Goal: Information Seeking & Learning: Check status

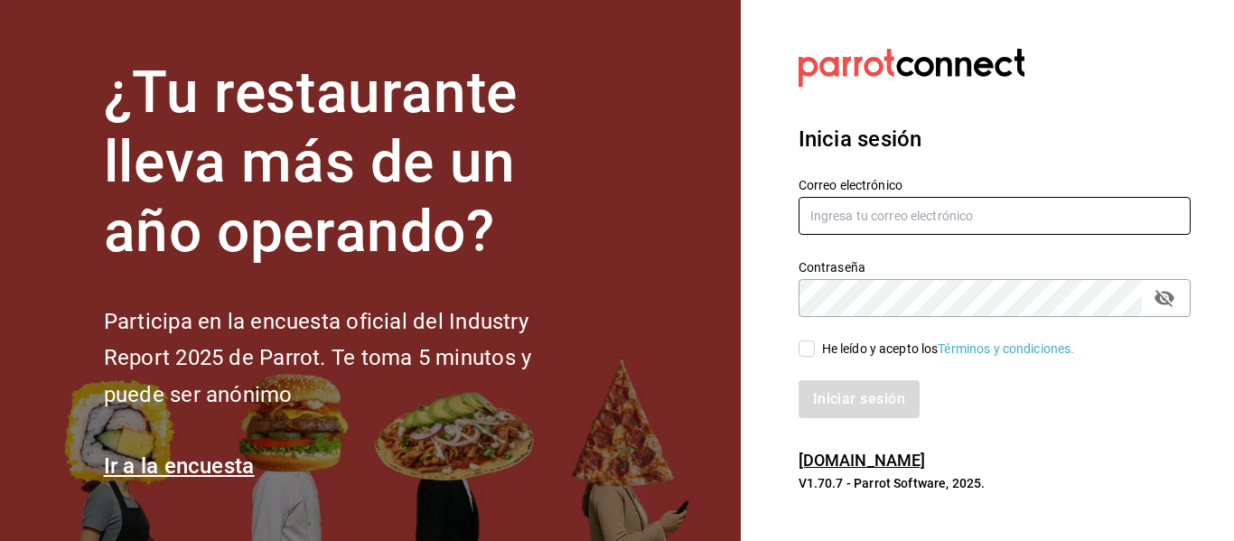
type input "[EMAIL_ADDRESS][DOMAIN_NAME]"
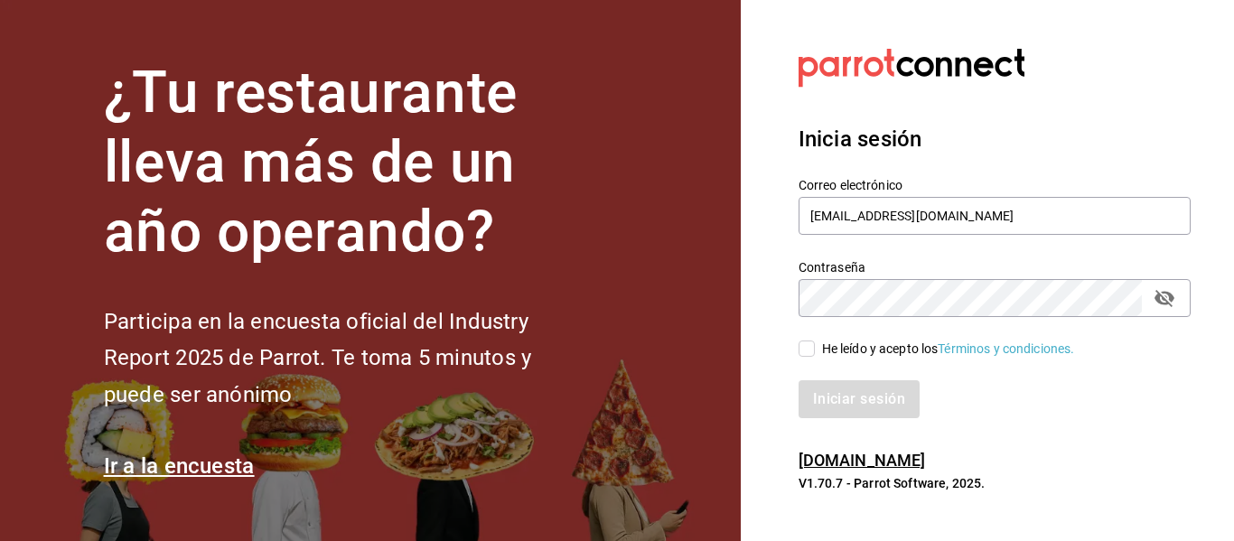
drag, startPoint x: 809, startPoint y: 338, endPoint x: 810, endPoint y: 347, distance: 9.1
click at [809, 346] on div "He leído y acepto los Términos y condiciones." at bounding box center [984, 338] width 414 height 42
click at [810, 347] on input "He leído y acepto los Términos y condiciones." at bounding box center [807, 349] width 16 height 16
checkbox input "true"
click at [828, 388] on button "Iniciar sesión" at bounding box center [860, 399] width 123 height 38
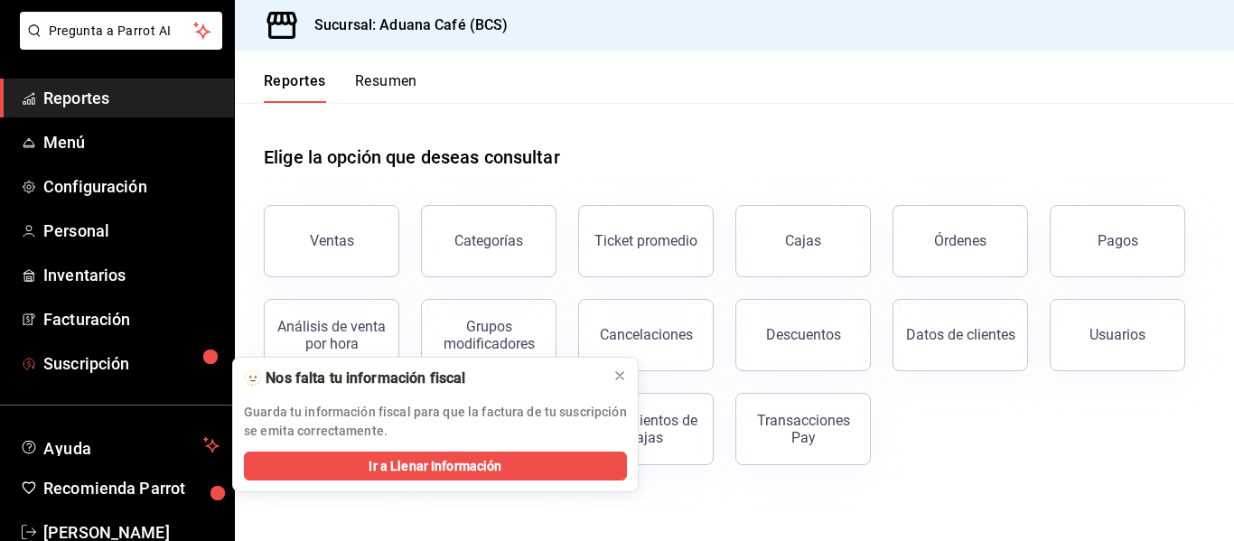
scroll to position [141, 0]
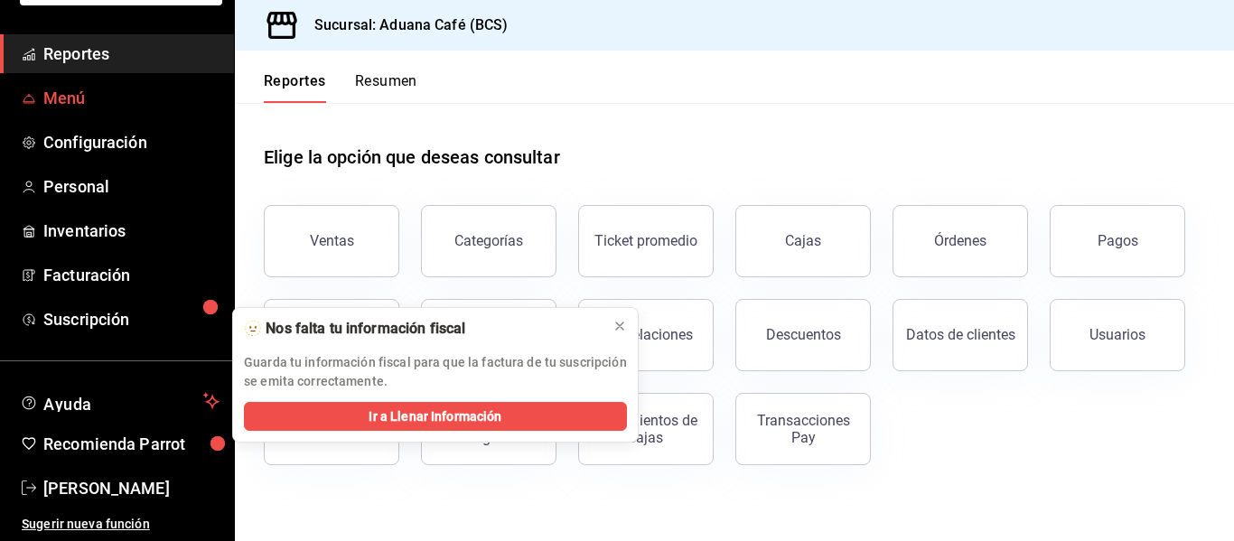
click at [52, 111] on link "Menú" at bounding box center [117, 98] width 234 height 39
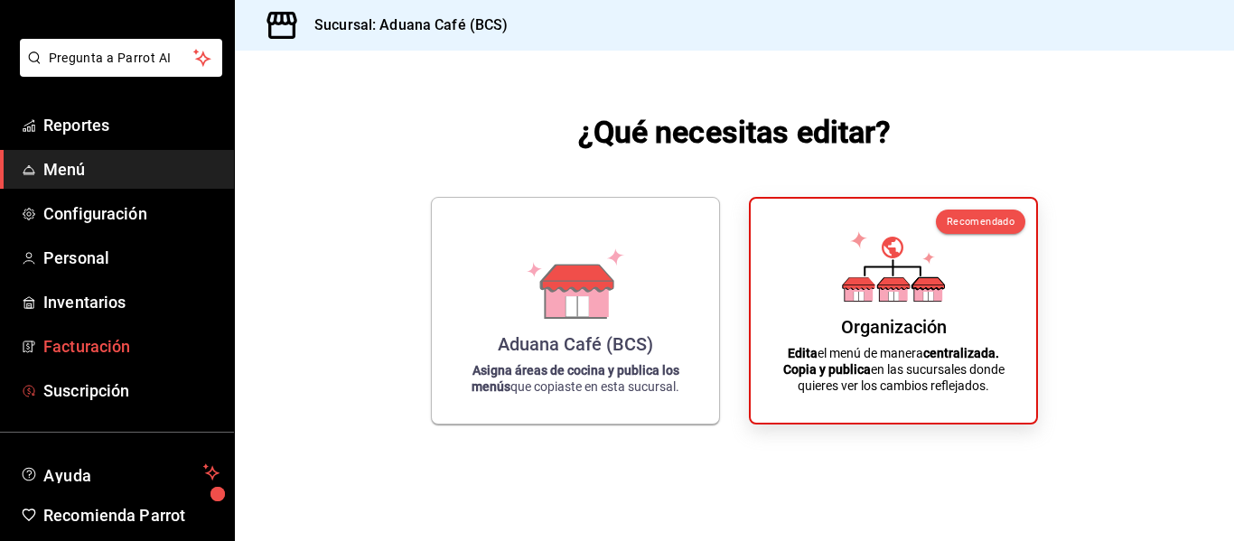
scroll to position [90, 0]
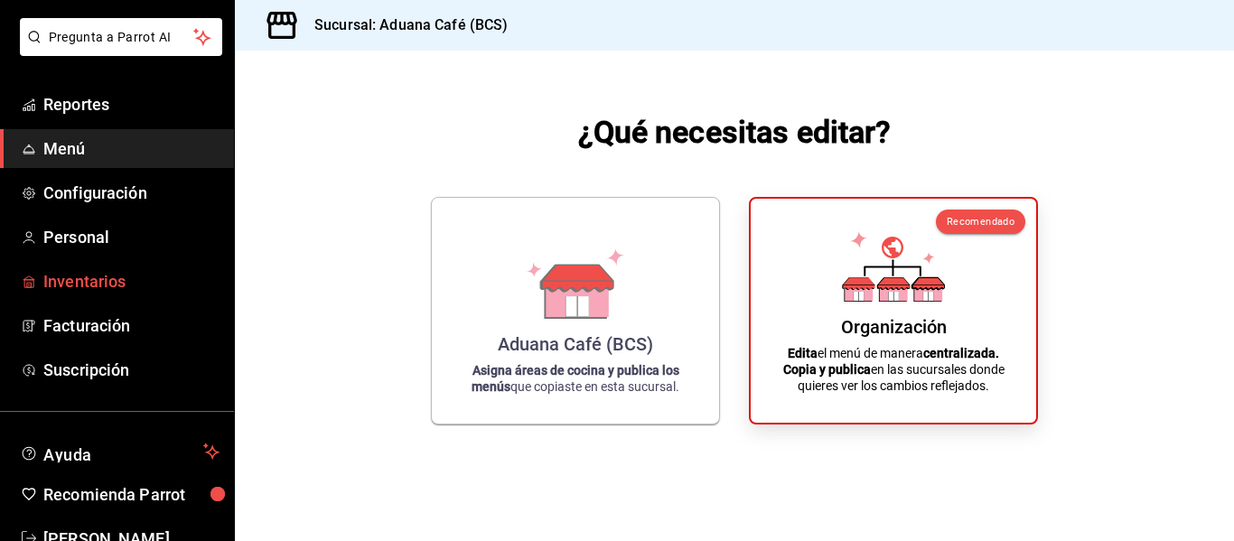
click at [89, 285] on span "Inventarios" at bounding box center [131, 281] width 176 height 24
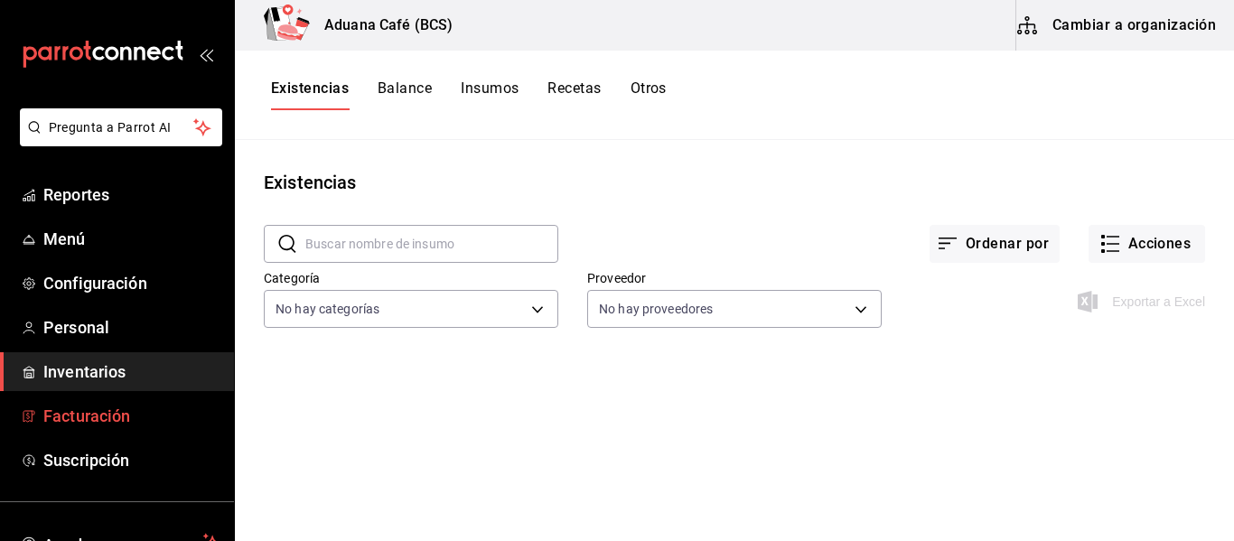
click at [92, 416] on span "Facturación" at bounding box center [131, 416] width 176 height 24
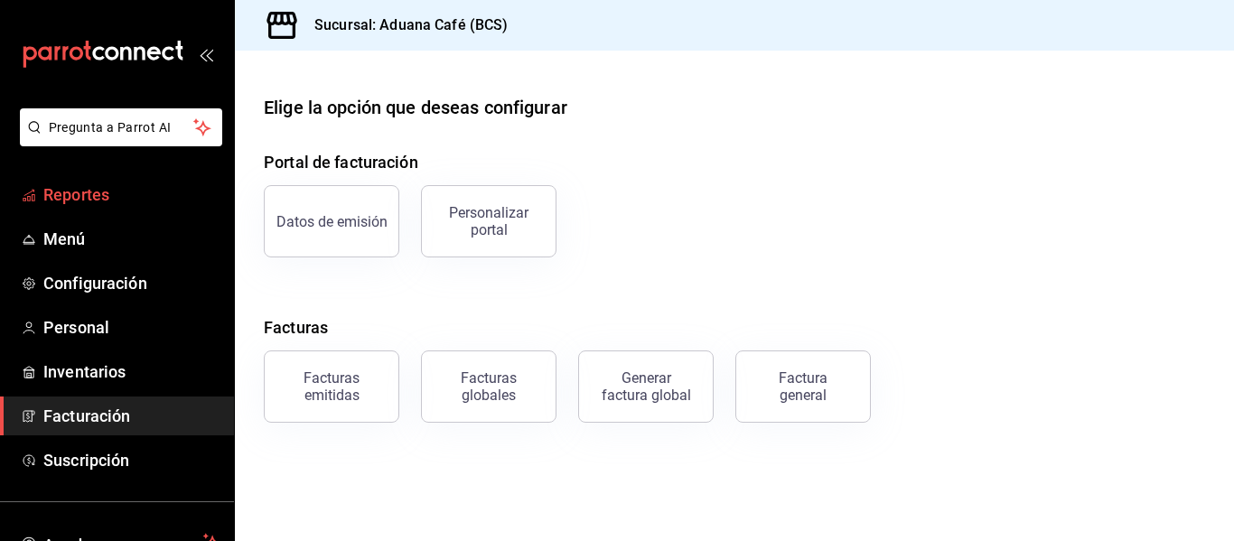
click at [75, 203] on span "Reportes" at bounding box center [131, 194] width 176 height 24
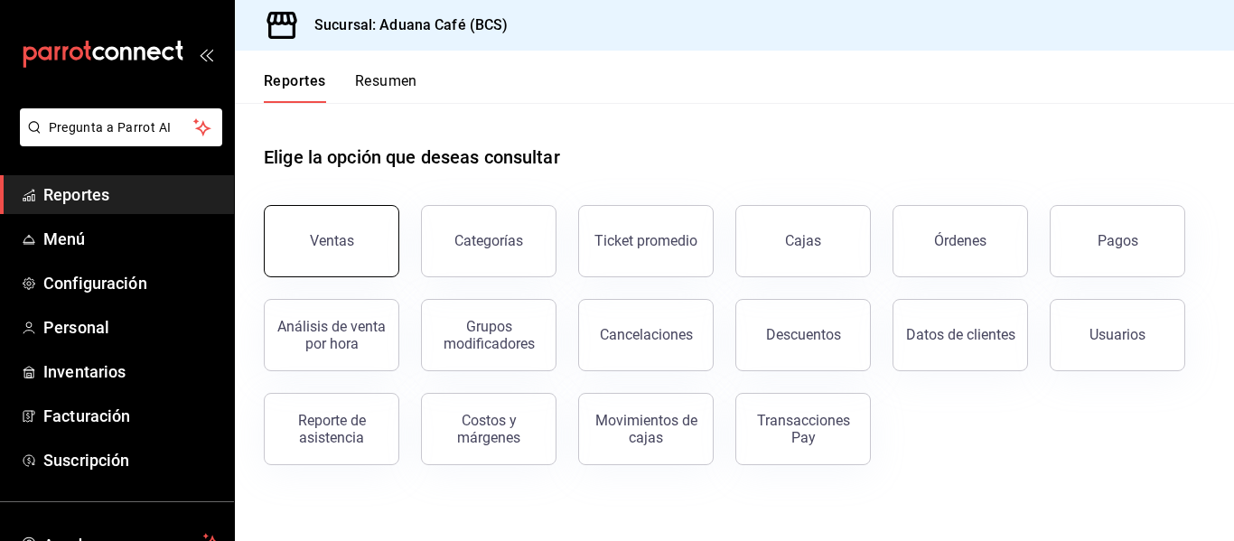
click at [346, 231] on button "Ventas" at bounding box center [332, 241] width 136 height 72
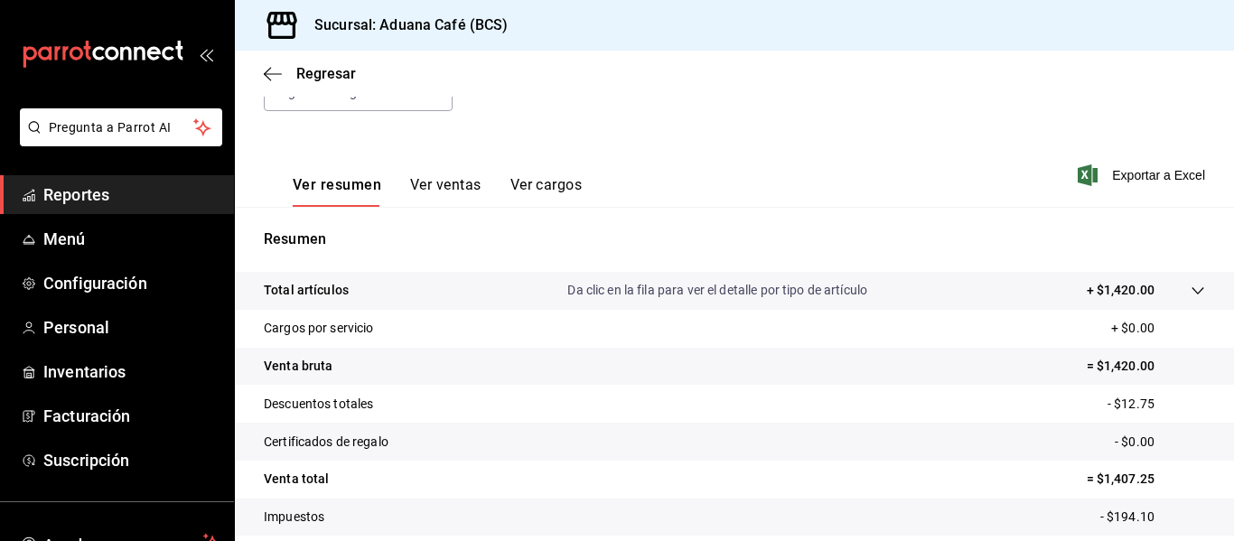
scroll to position [271, 0]
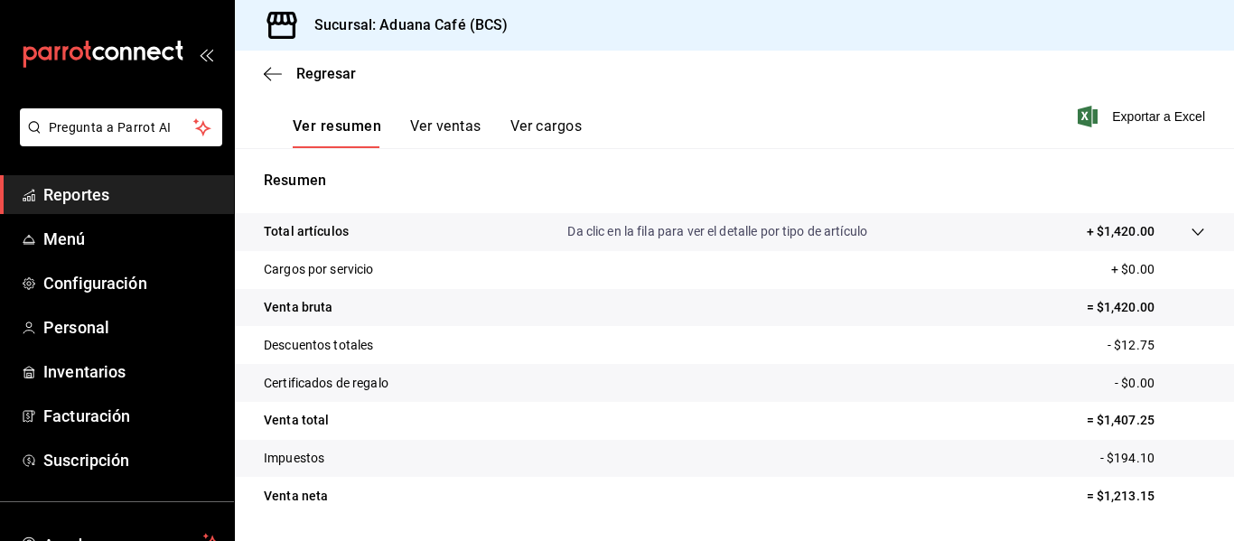
click at [431, 129] on button "Ver ventas" at bounding box center [445, 132] width 71 height 31
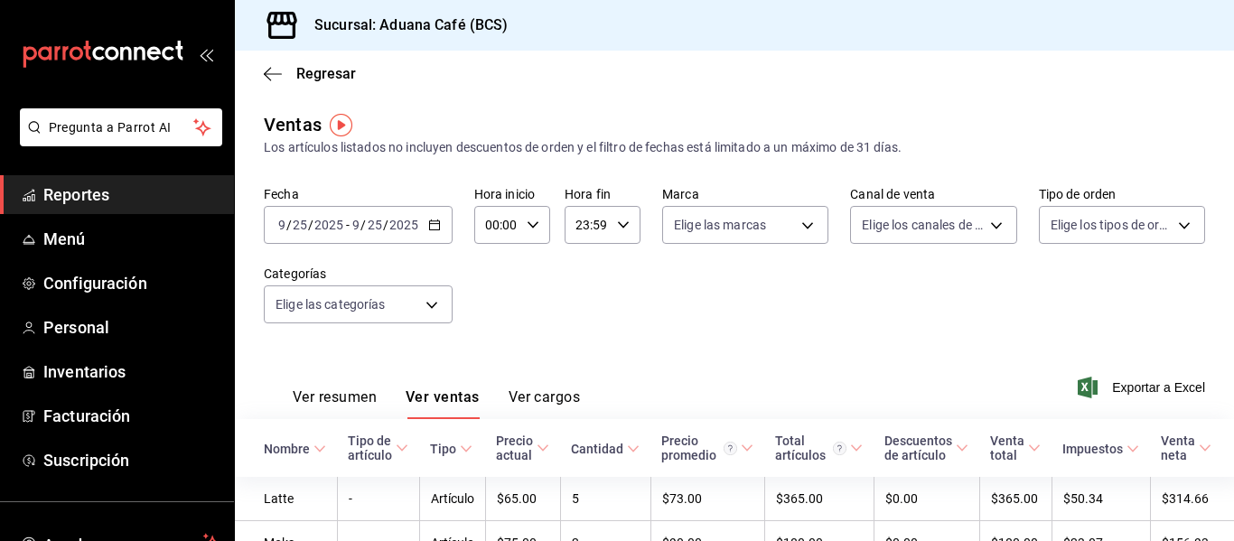
click at [327, 401] on button "Ver resumen" at bounding box center [335, 403] width 84 height 31
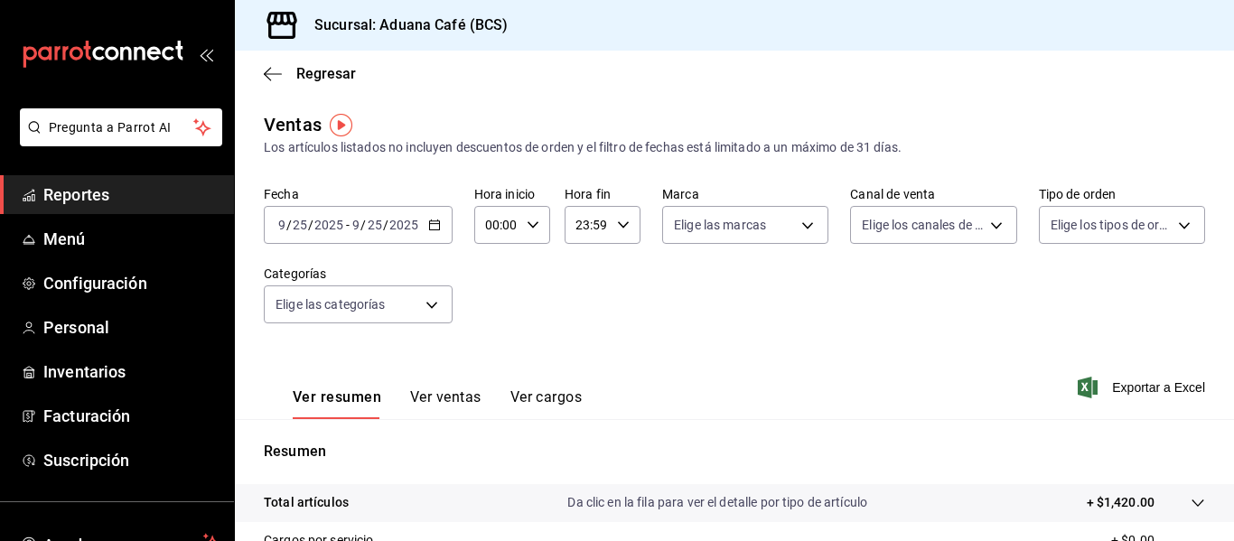
click at [429, 228] on \(Stroke\) "button" at bounding box center [434, 225] width 11 height 10
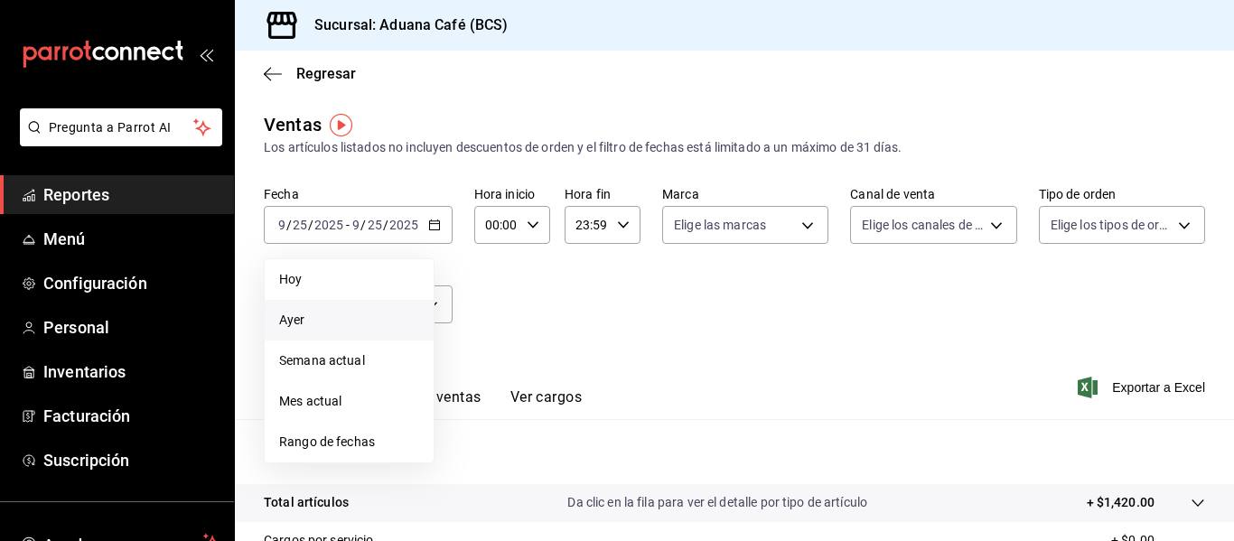
click at [316, 316] on span "Ayer" at bounding box center [349, 320] width 140 height 19
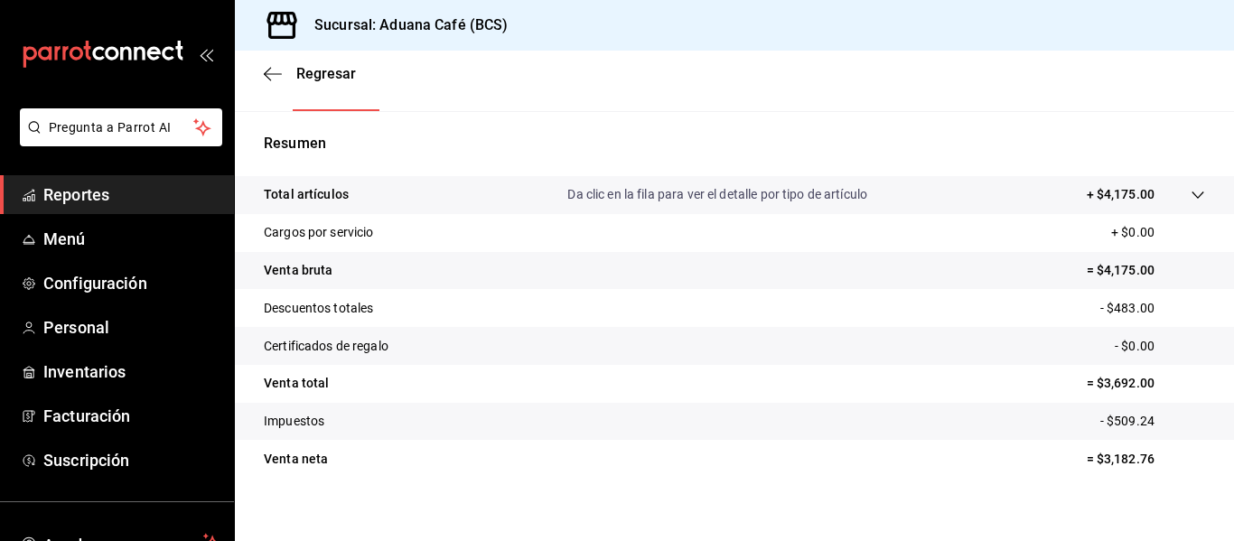
scroll to position [324, 0]
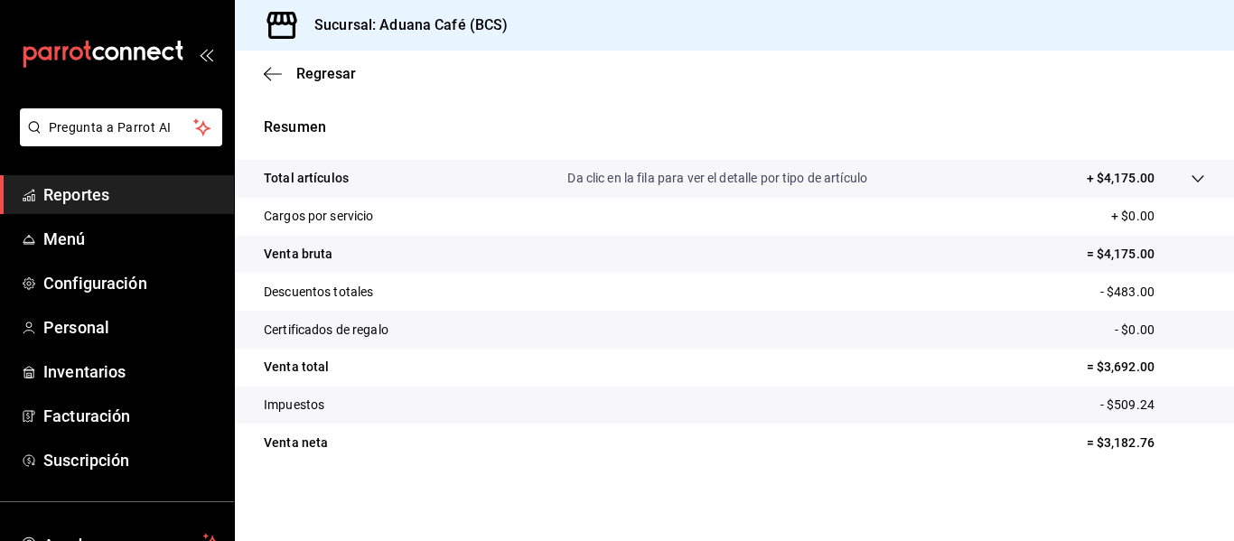
click at [373, 290] on p "Descuentos totales" at bounding box center [318, 292] width 109 height 19
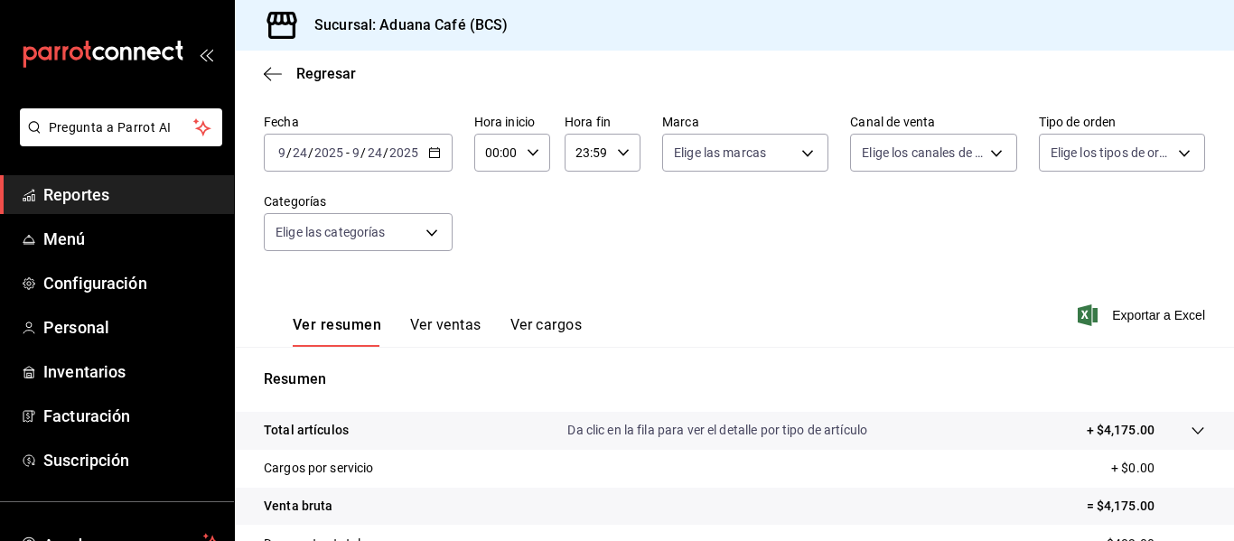
scroll to position [0, 0]
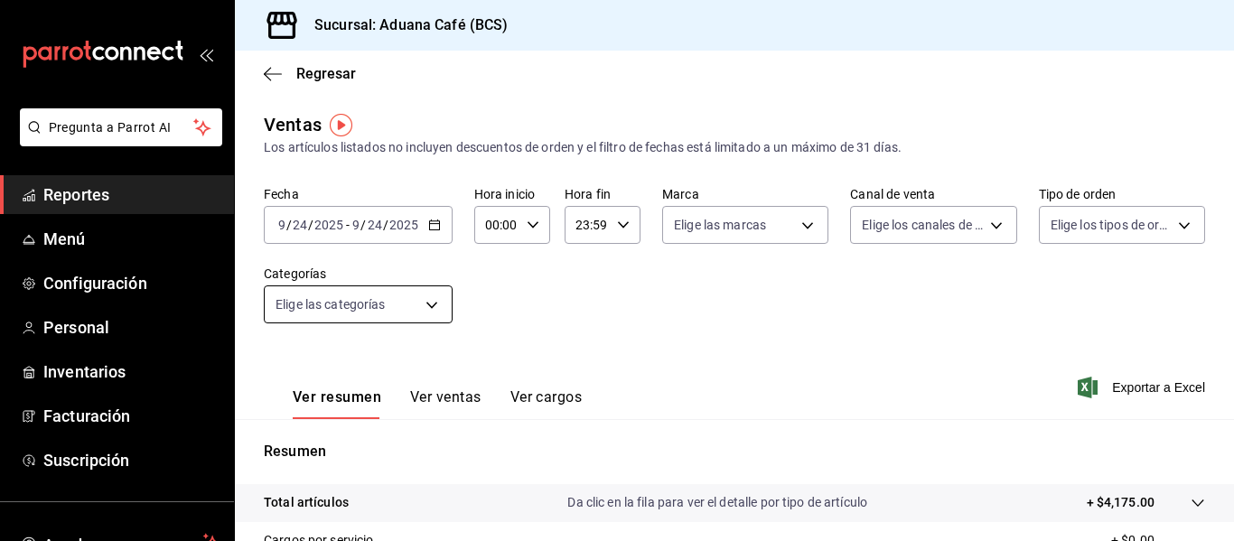
click at [415, 299] on body "Pregunta a Parrot AI Reportes Menú Configuración Personal Inventarios Facturaci…" at bounding box center [617, 270] width 1234 height 541
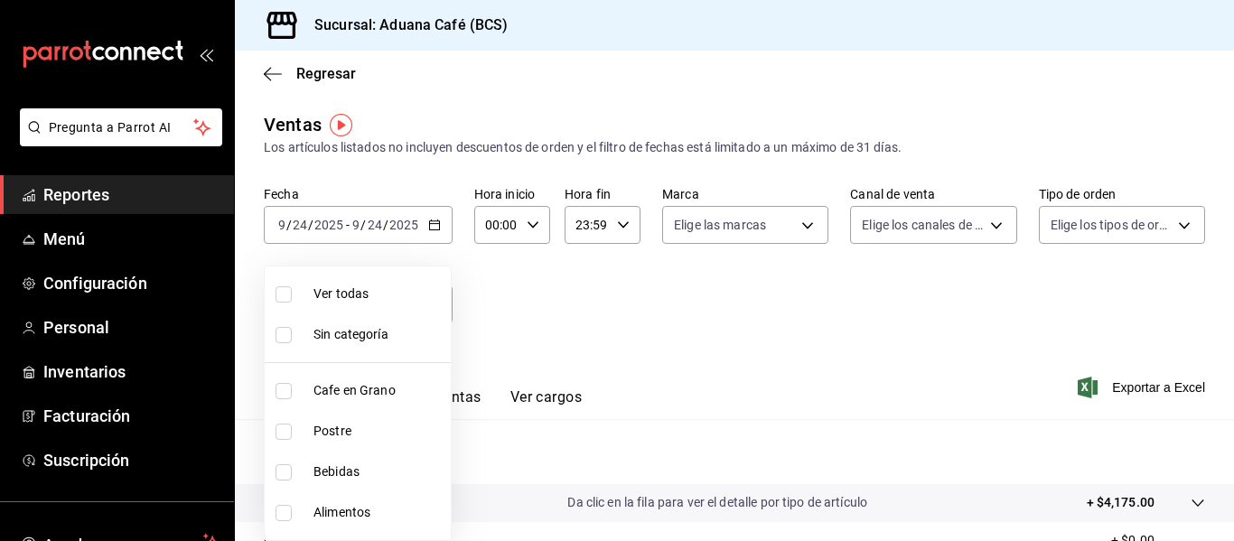
click at [583, 285] on div at bounding box center [617, 270] width 1234 height 541
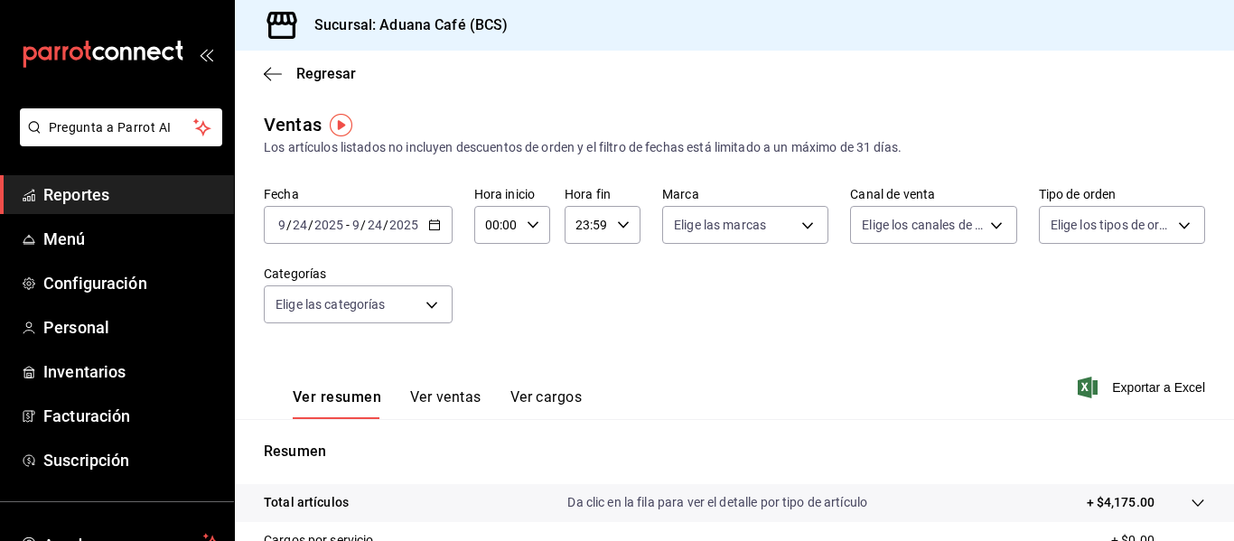
click at [453, 389] on button "Ver ventas" at bounding box center [445, 403] width 71 height 31
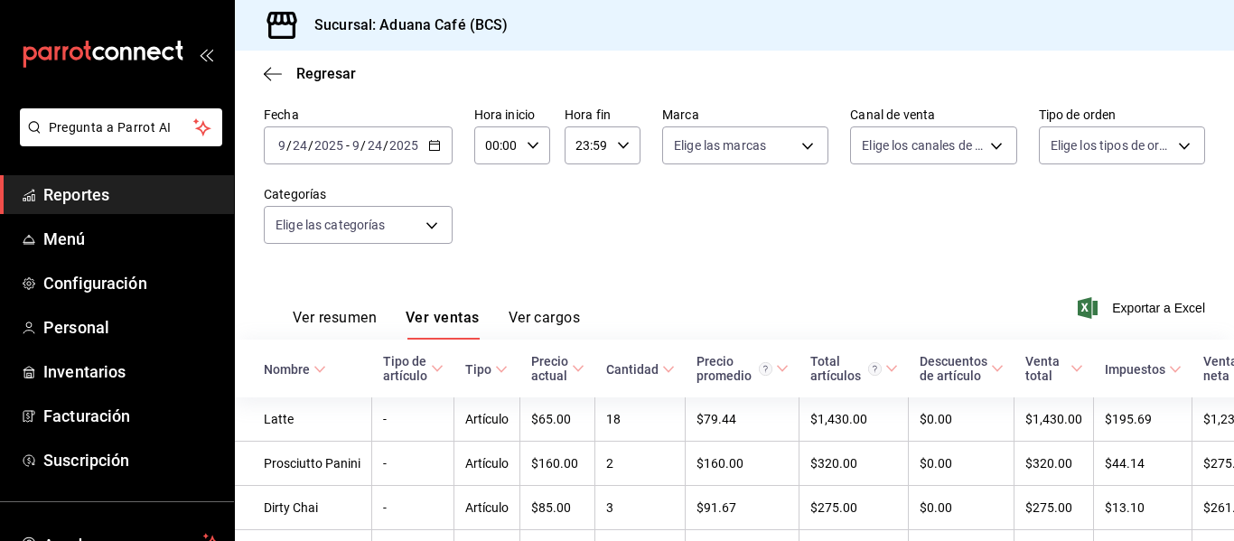
scroll to position [181, 0]
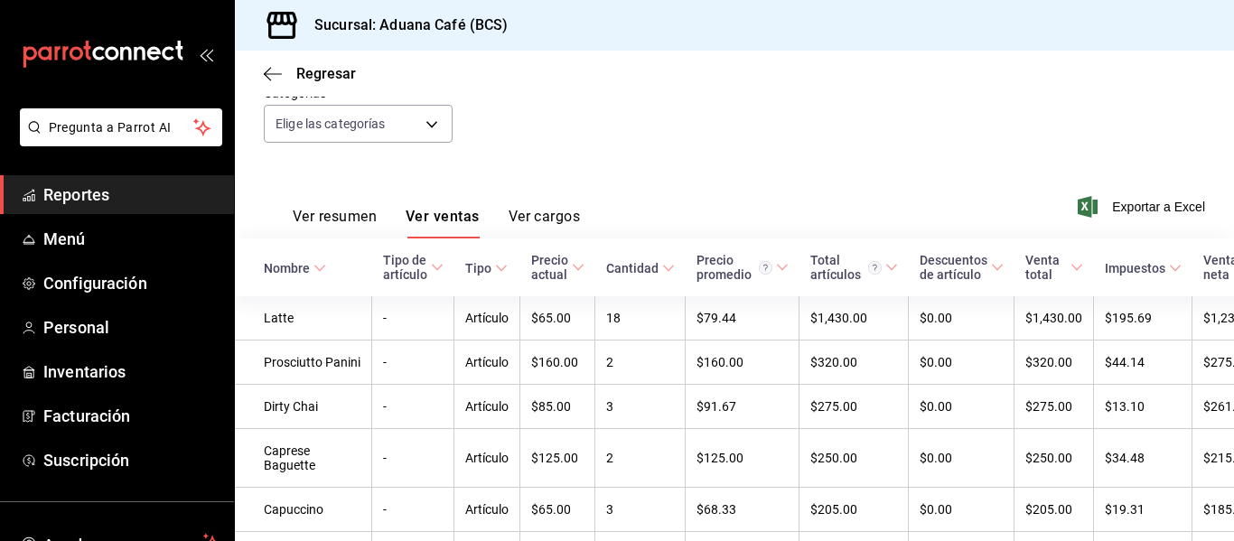
click at [625, 280] on th "Cantidad" at bounding box center [640, 267] width 90 height 58
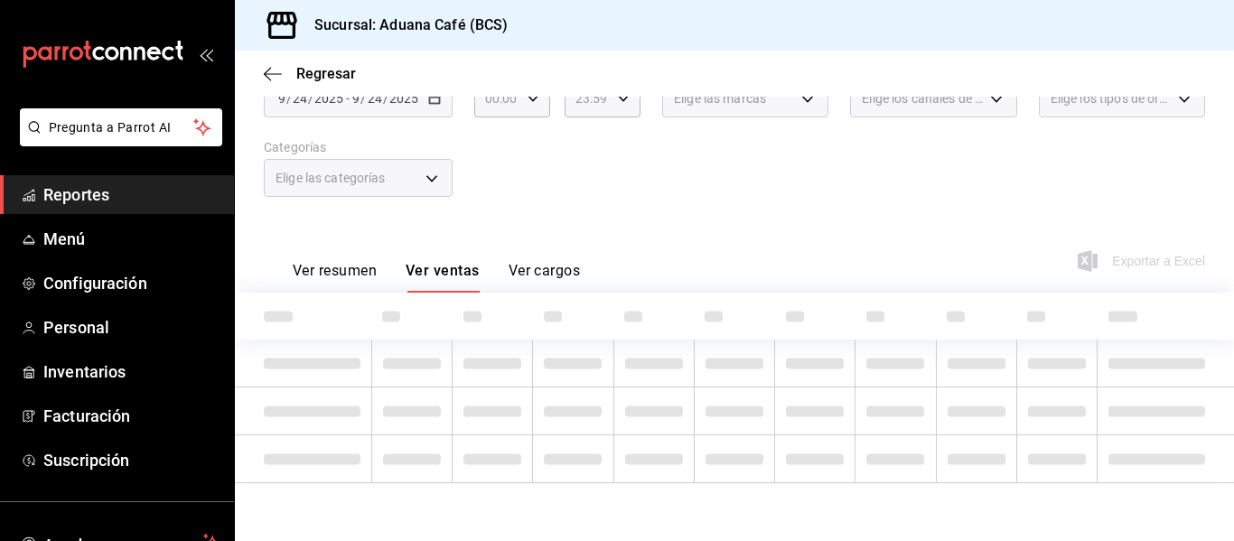
click at [624, 274] on div "Ver resumen Ver ventas Ver cargos Exportar a Excel" at bounding box center [734, 256] width 999 height 74
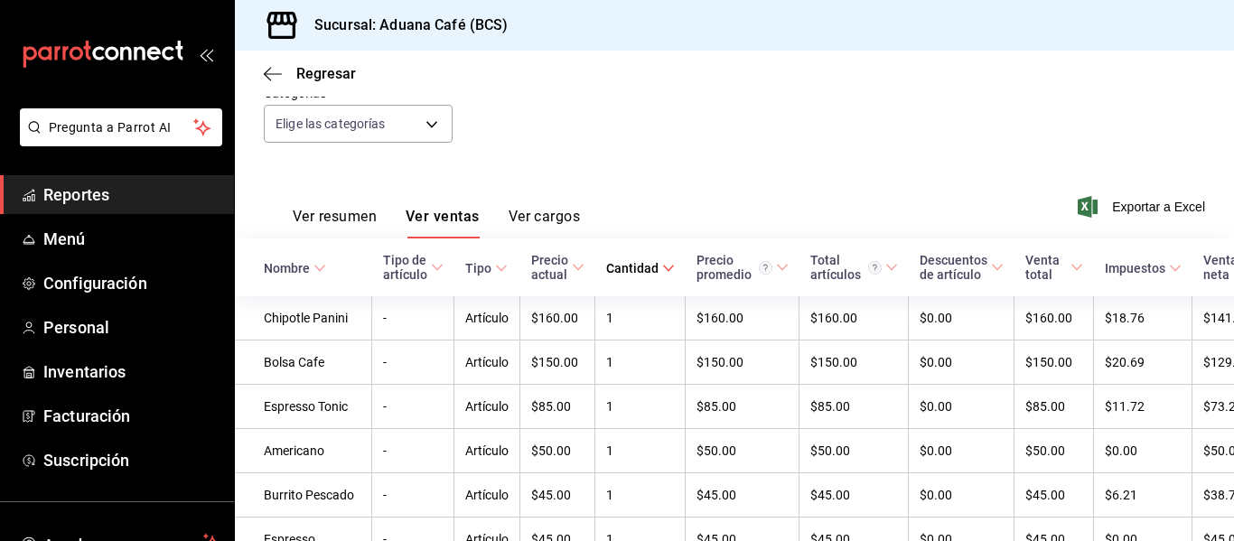
click at [610, 273] on div "Cantidad" at bounding box center [632, 268] width 52 height 14
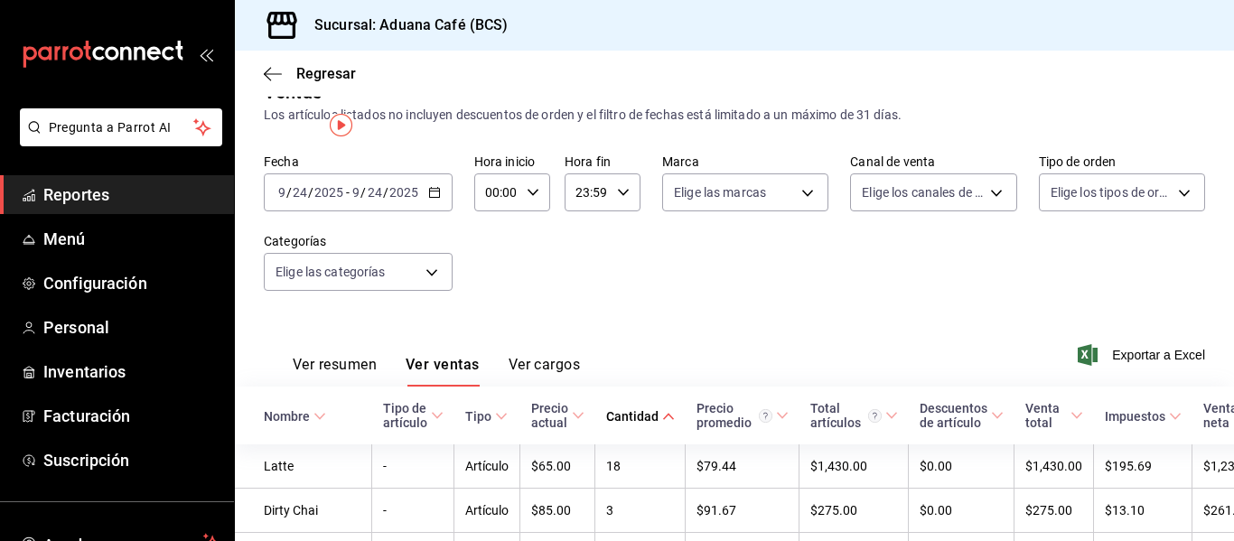
scroll to position [0, 0]
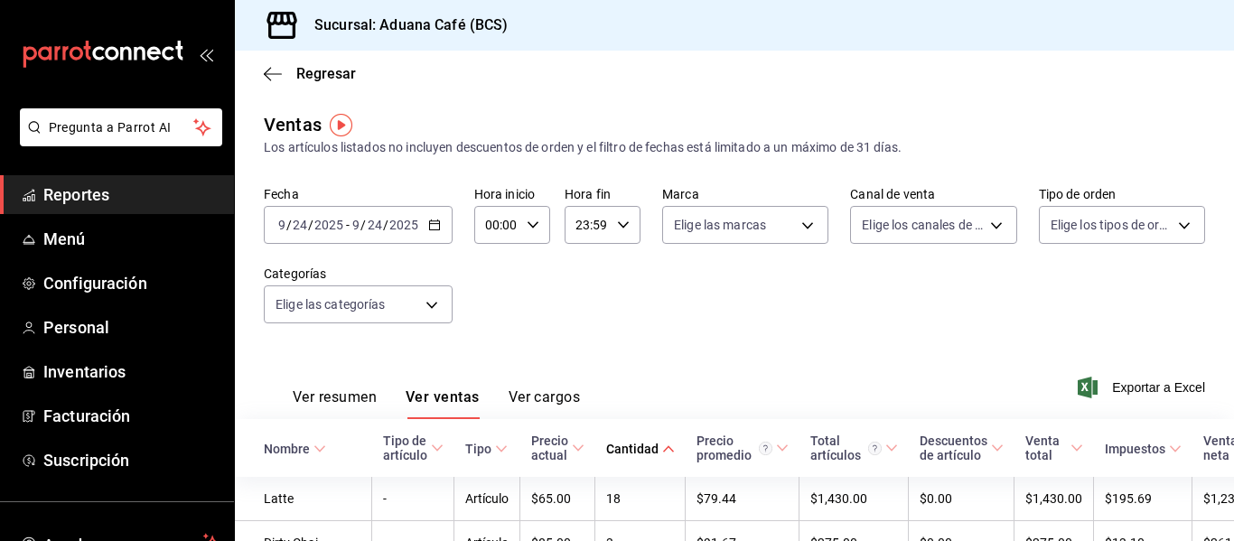
click at [438, 230] on \(Stroke\) "button" at bounding box center [434, 225] width 11 height 10
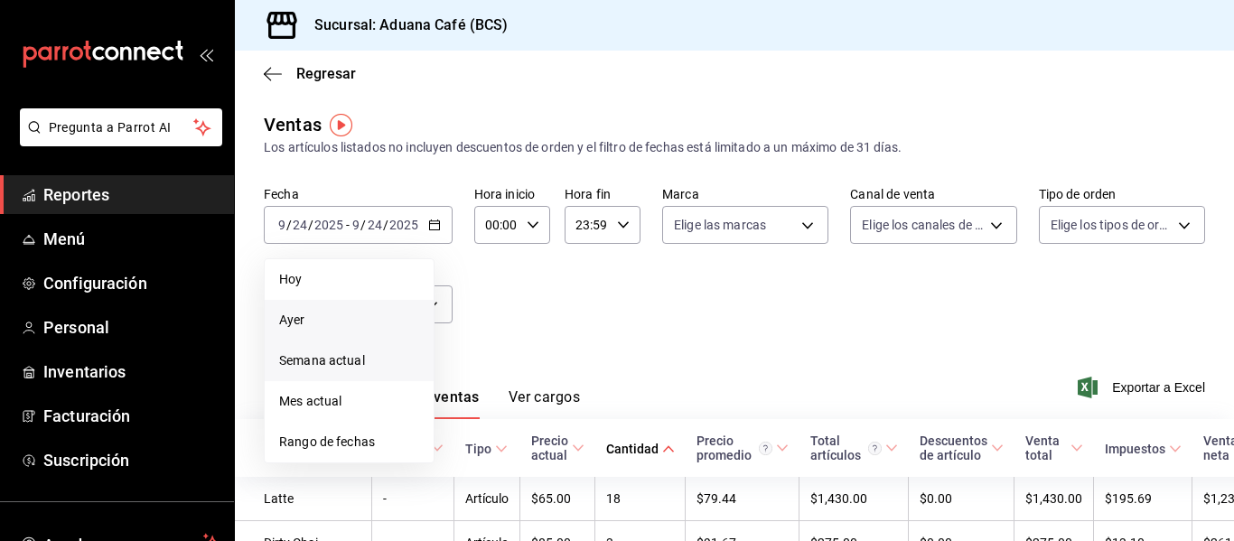
click at [340, 360] on span "Semana actual" at bounding box center [349, 360] width 140 height 19
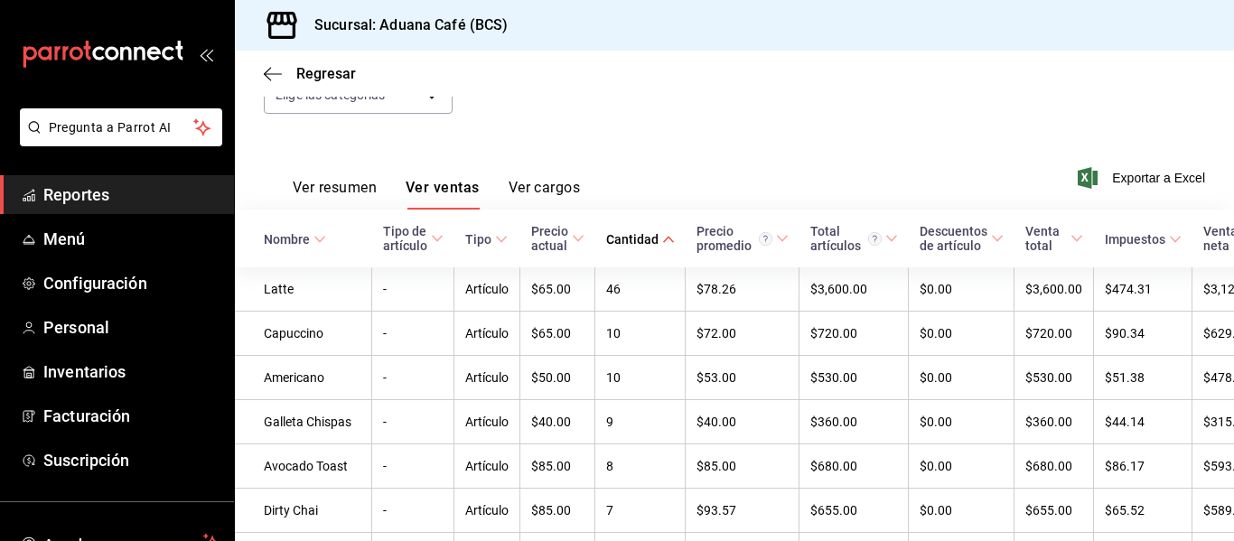
scroll to position [271, 0]
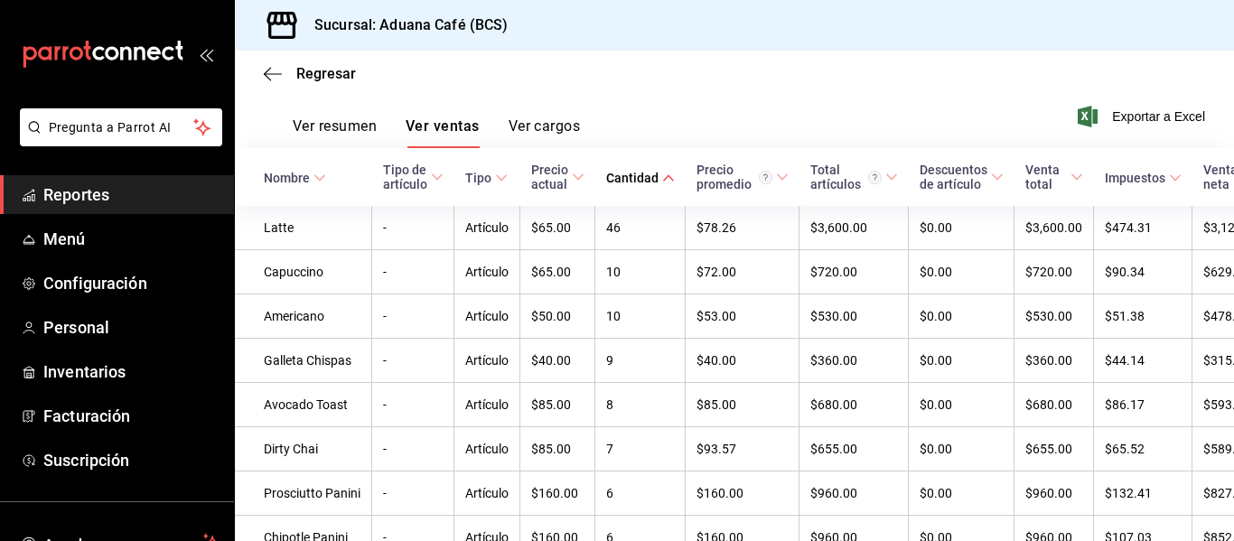
click at [615, 187] on th "Cantidad" at bounding box center [640, 177] width 90 height 58
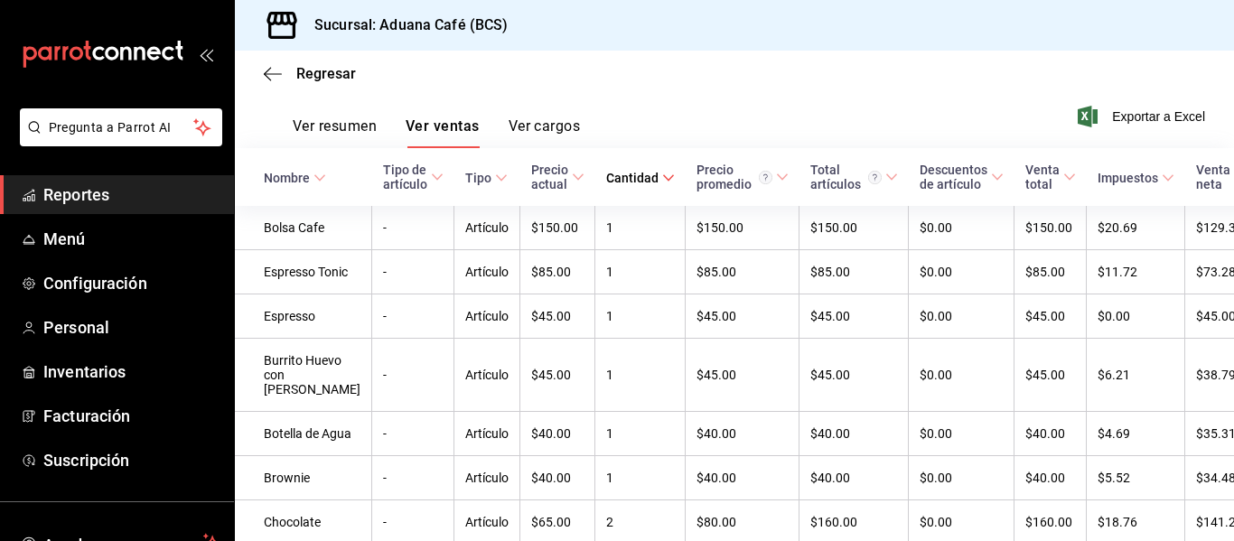
click at [608, 180] on div "Cantidad" at bounding box center [632, 178] width 52 height 14
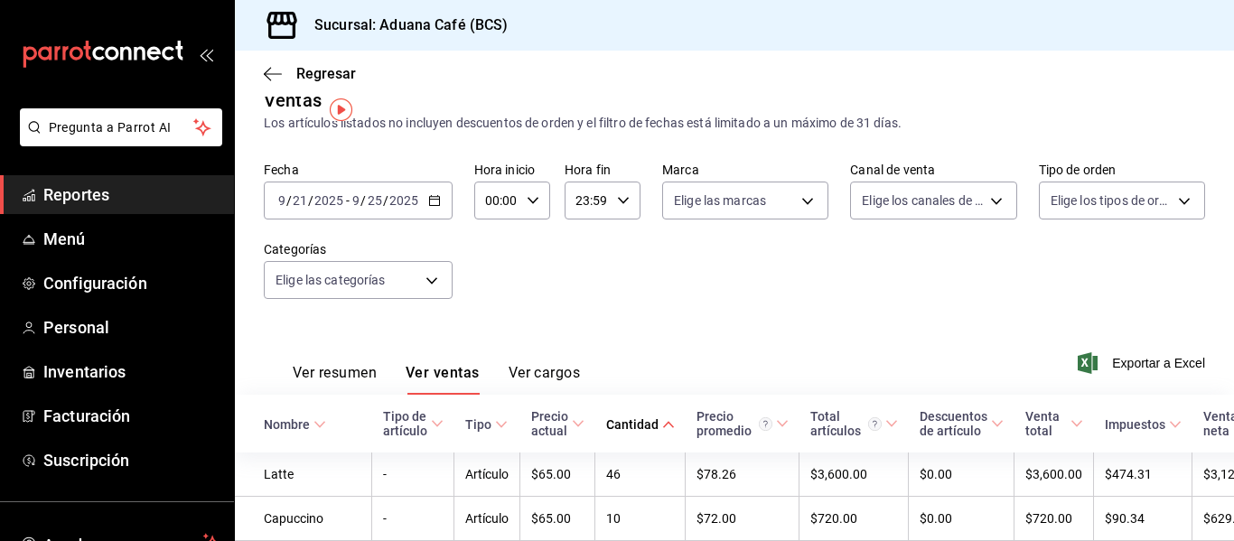
scroll to position [0, 0]
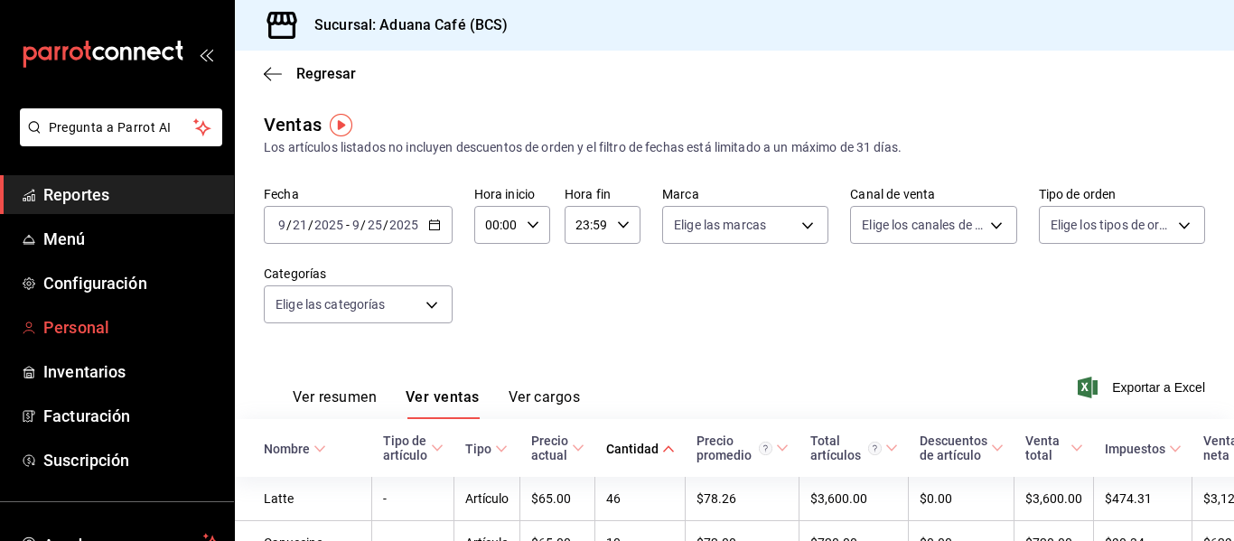
click at [58, 328] on span "Personal" at bounding box center [131, 327] width 176 height 24
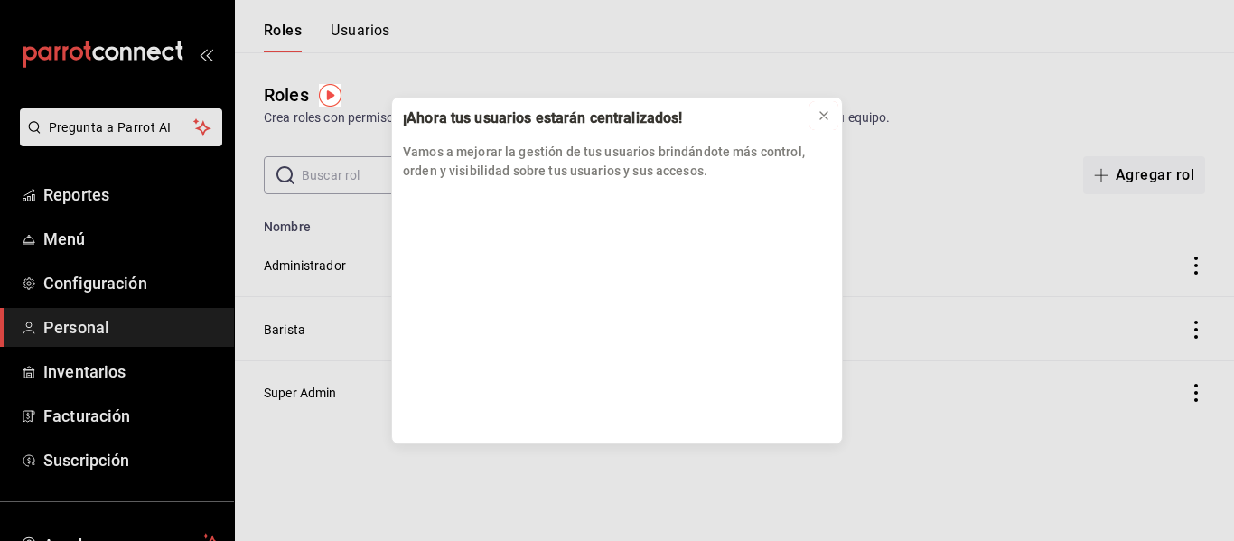
click at [825, 101] on button at bounding box center [823, 115] width 29 height 29
